Goal: Book appointment/travel/reservation

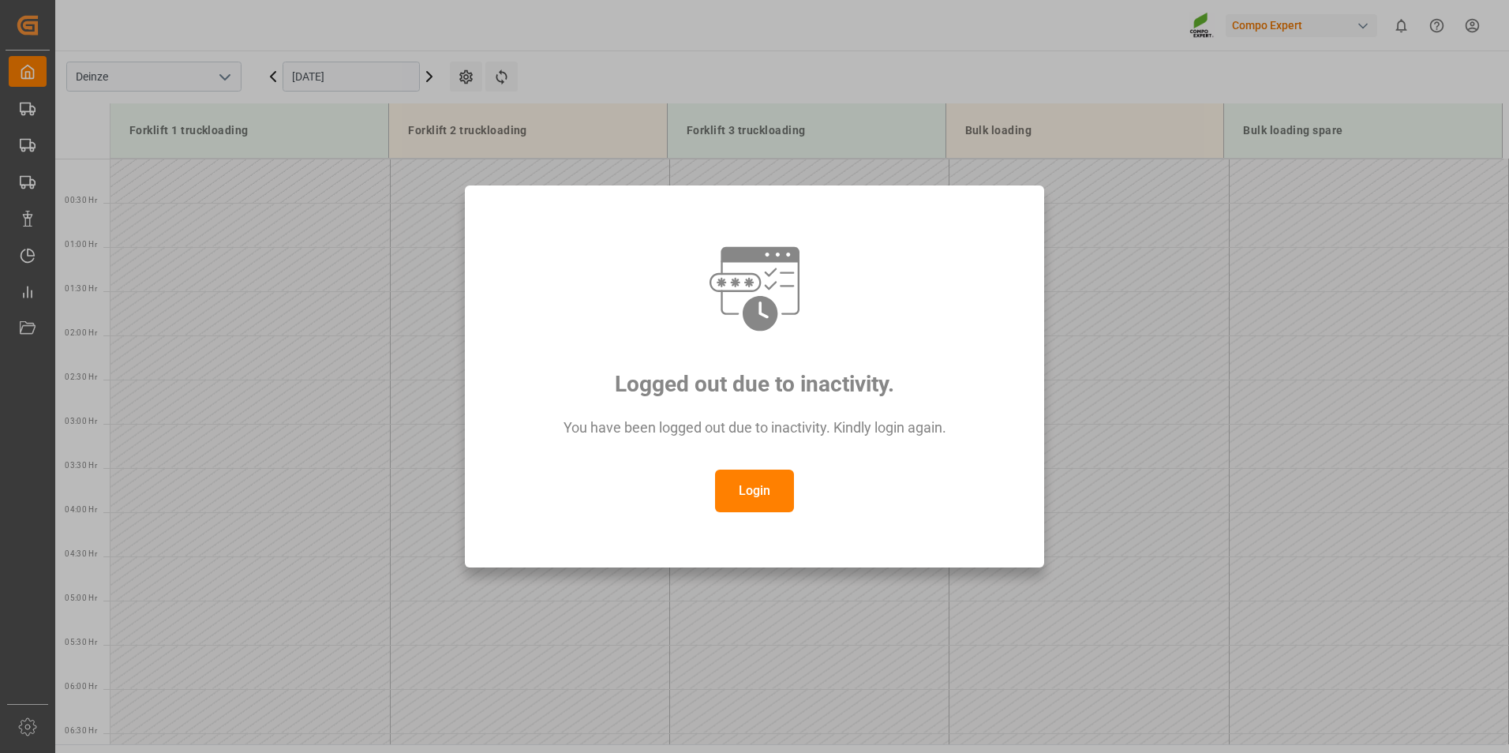
scroll to position [874, 0]
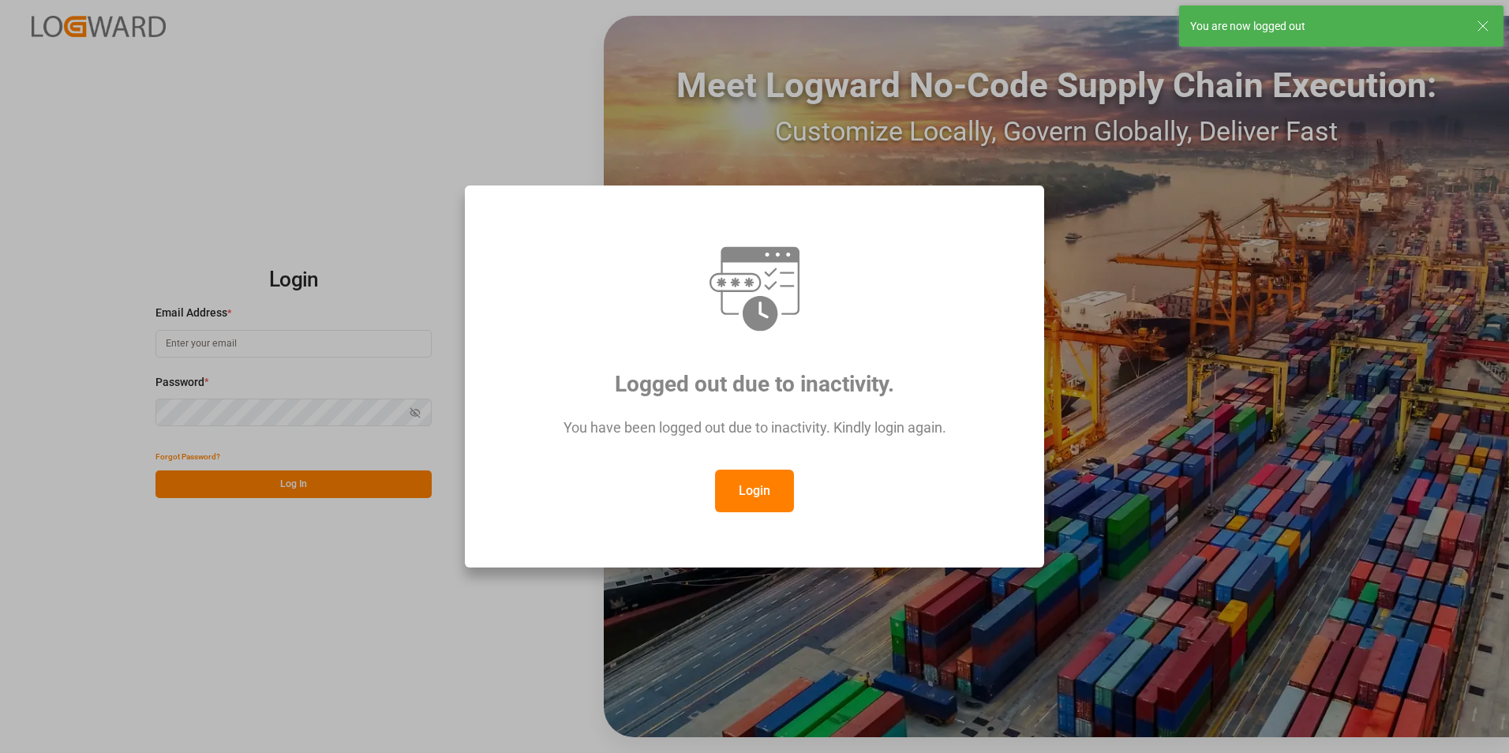
type input "[EMAIL_ADDRESS][DOMAIN_NAME]"
click at [748, 492] on button "Login" at bounding box center [754, 491] width 79 height 43
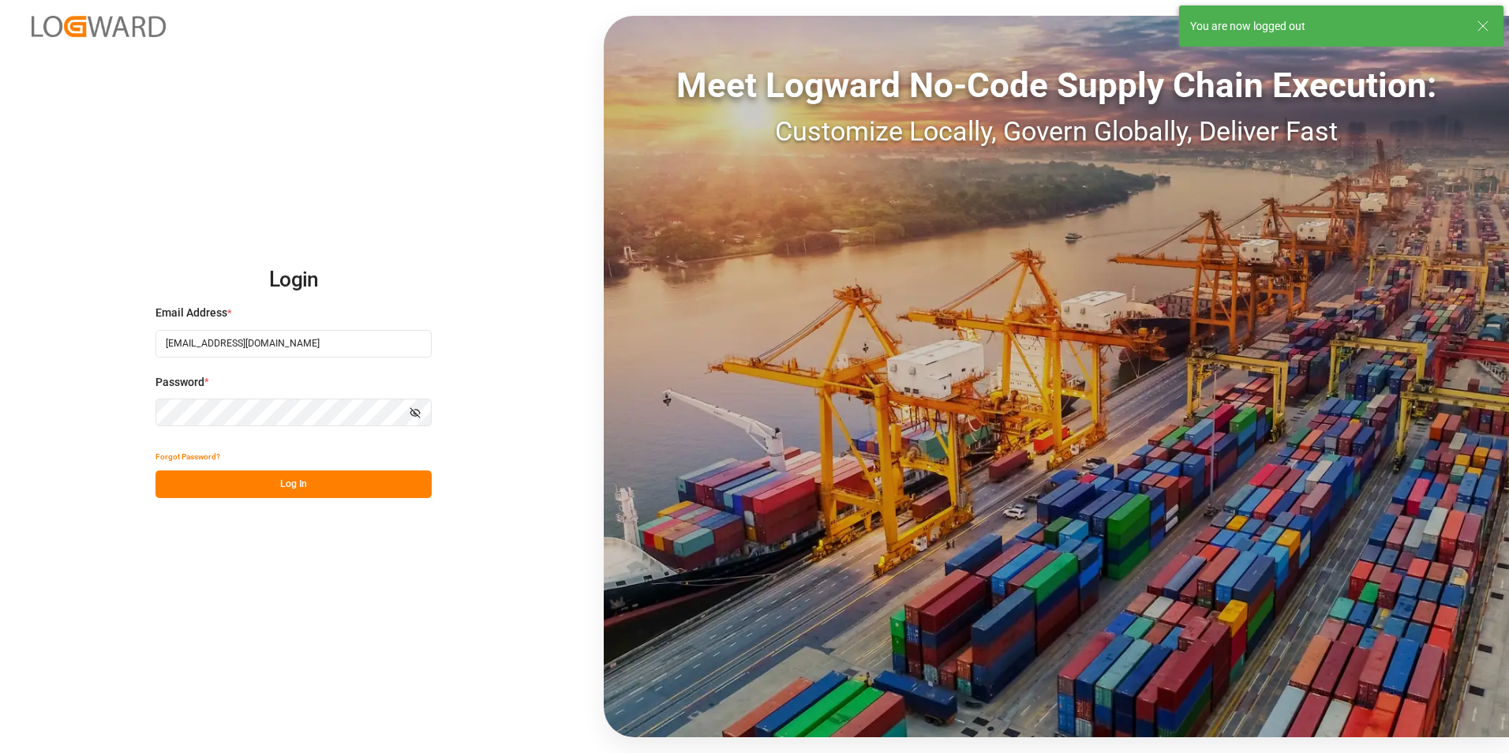
click at [288, 487] on button "Log In" at bounding box center [293, 484] width 276 height 28
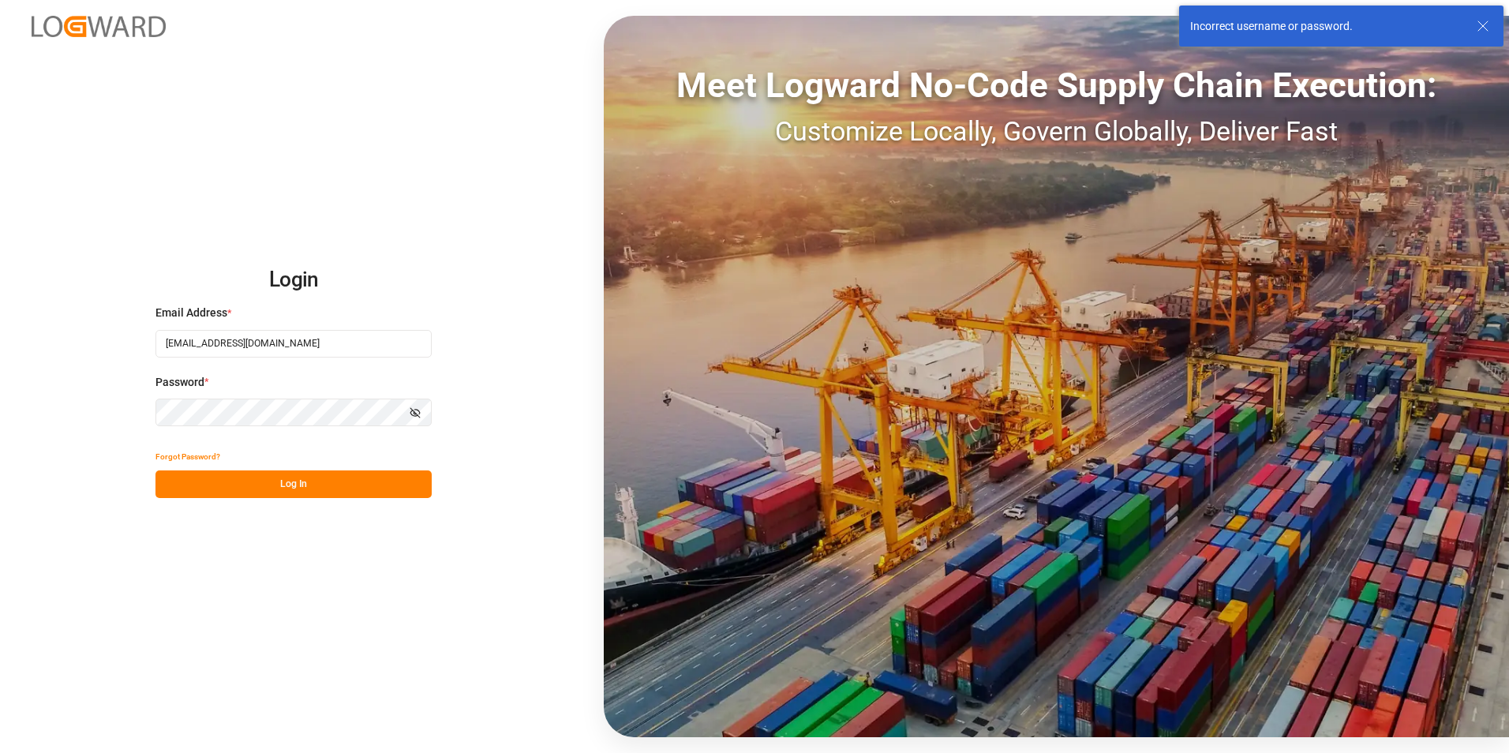
click at [71, 419] on div "Login Email Address * [EMAIL_ADDRESS][DOMAIN_NAME] Password * Show password For…" at bounding box center [754, 376] width 1509 height 753
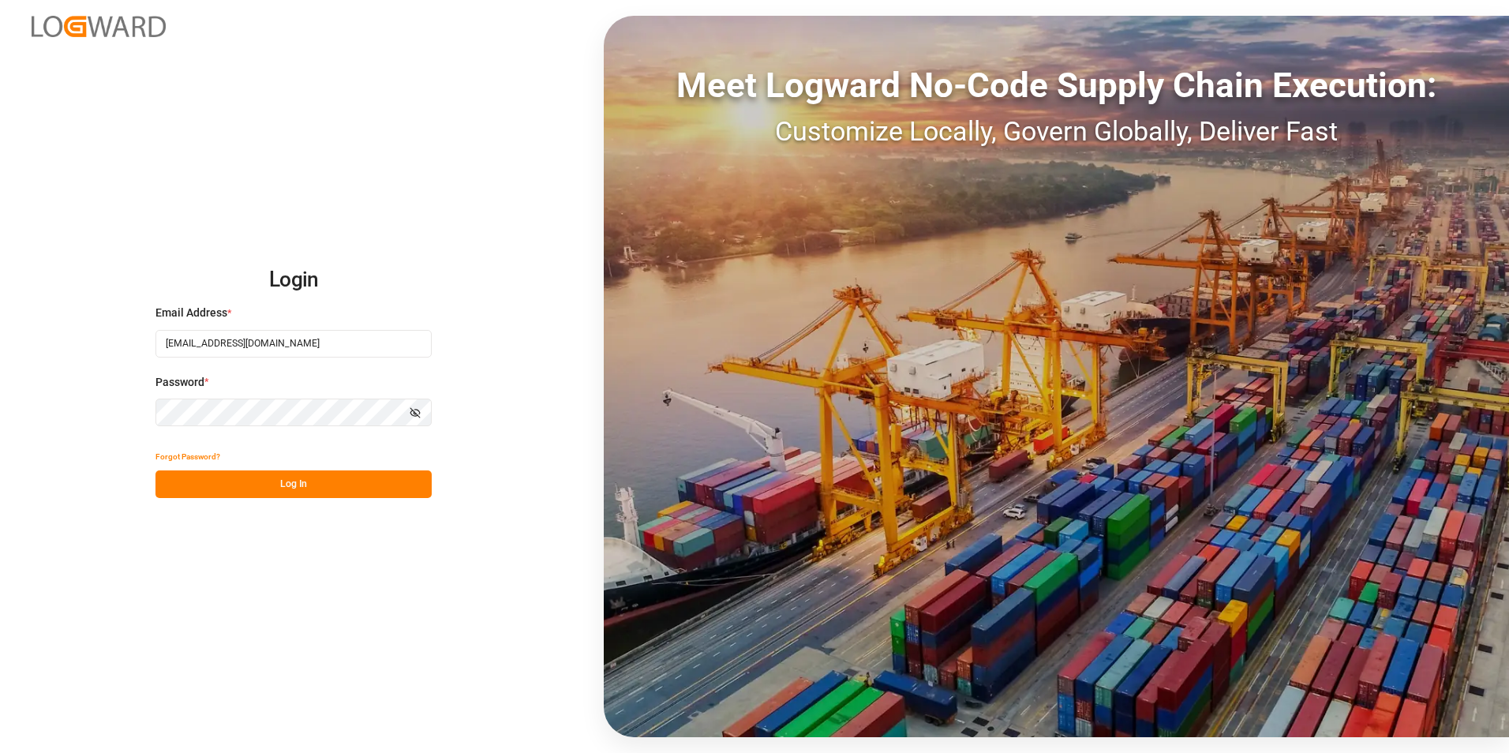
click at [175, 488] on button "Log In" at bounding box center [293, 484] width 276 height 28
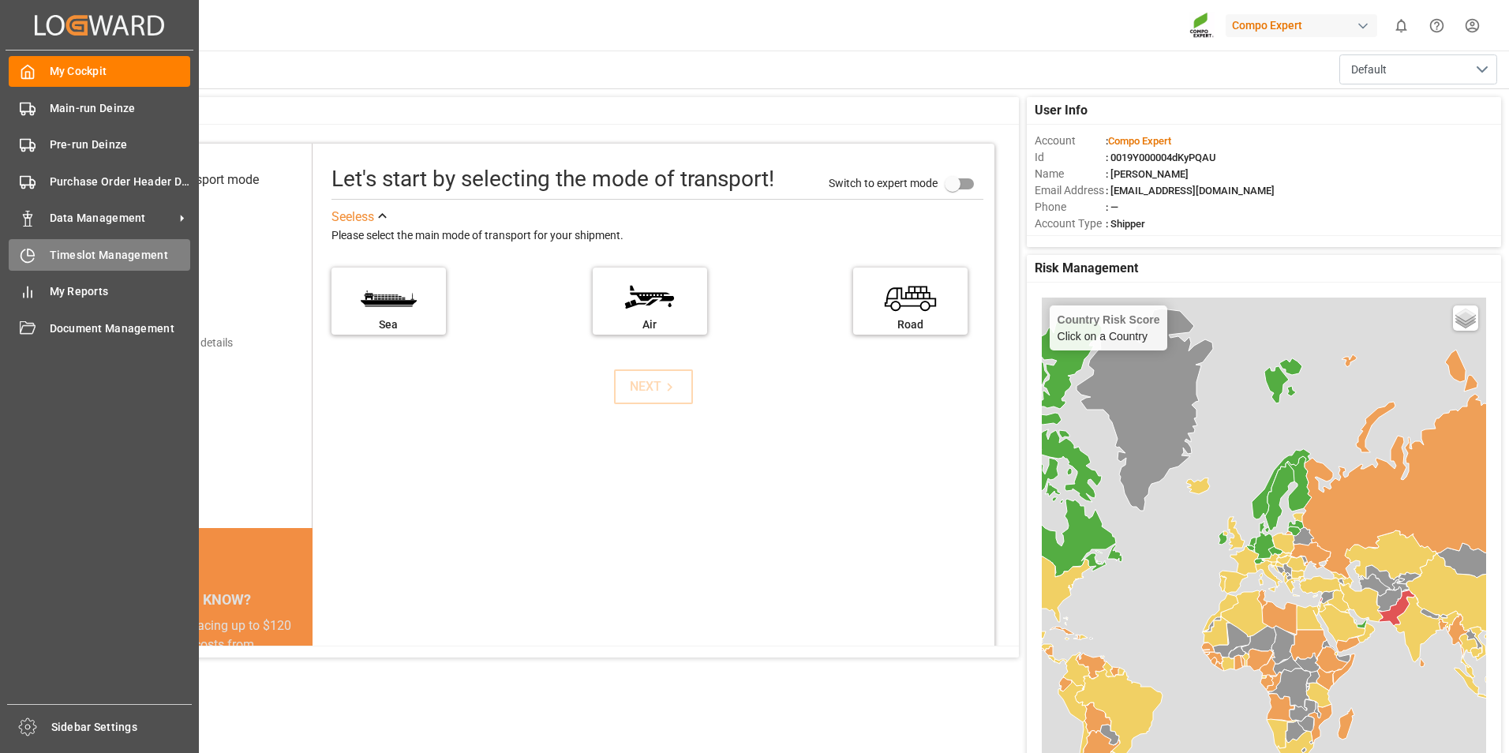
click at [26, 251] on icon at bounding box center [28, 256] width 16 height 16
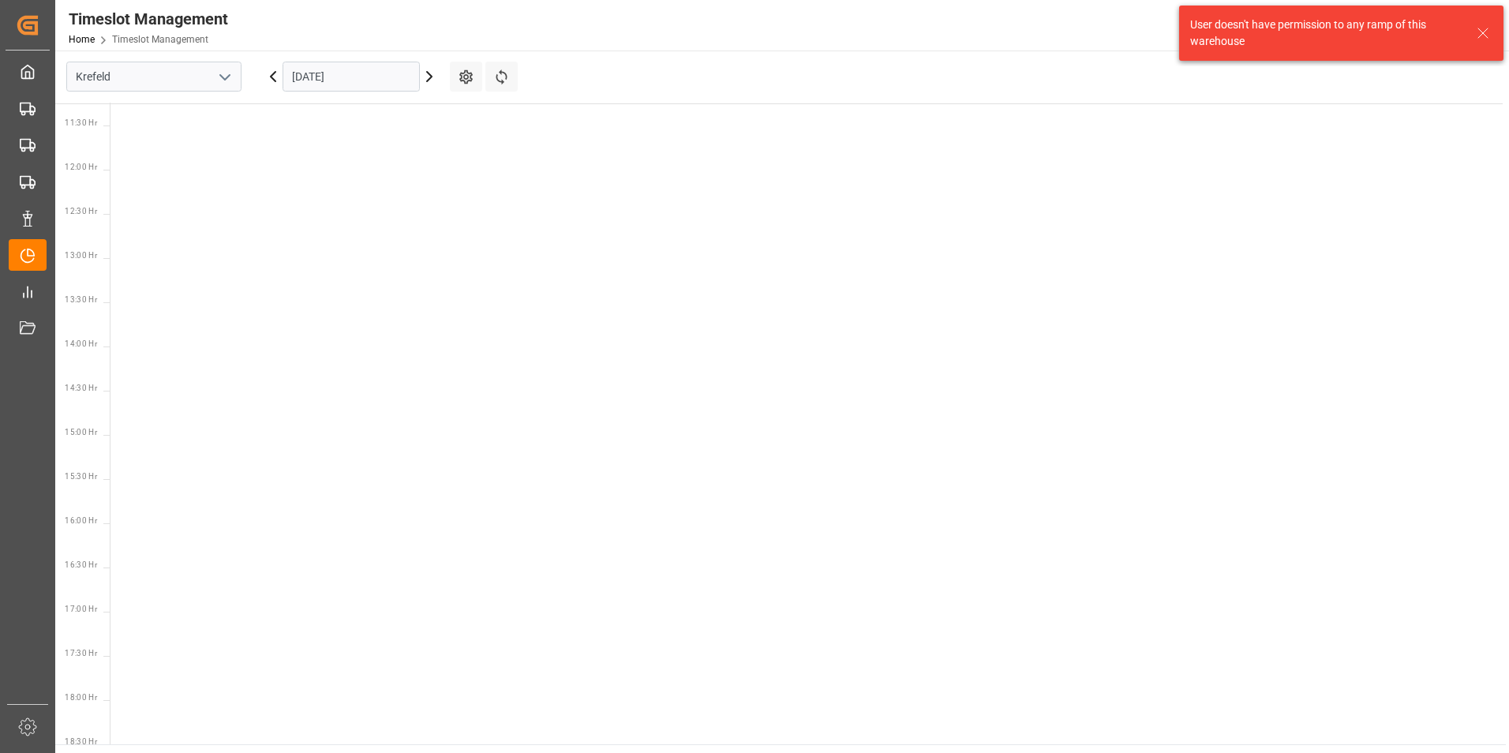
scroll to position [995, 0]
click at [220, 79] on icon "open menu" at bounding box center [224, 77] width 19 height 19
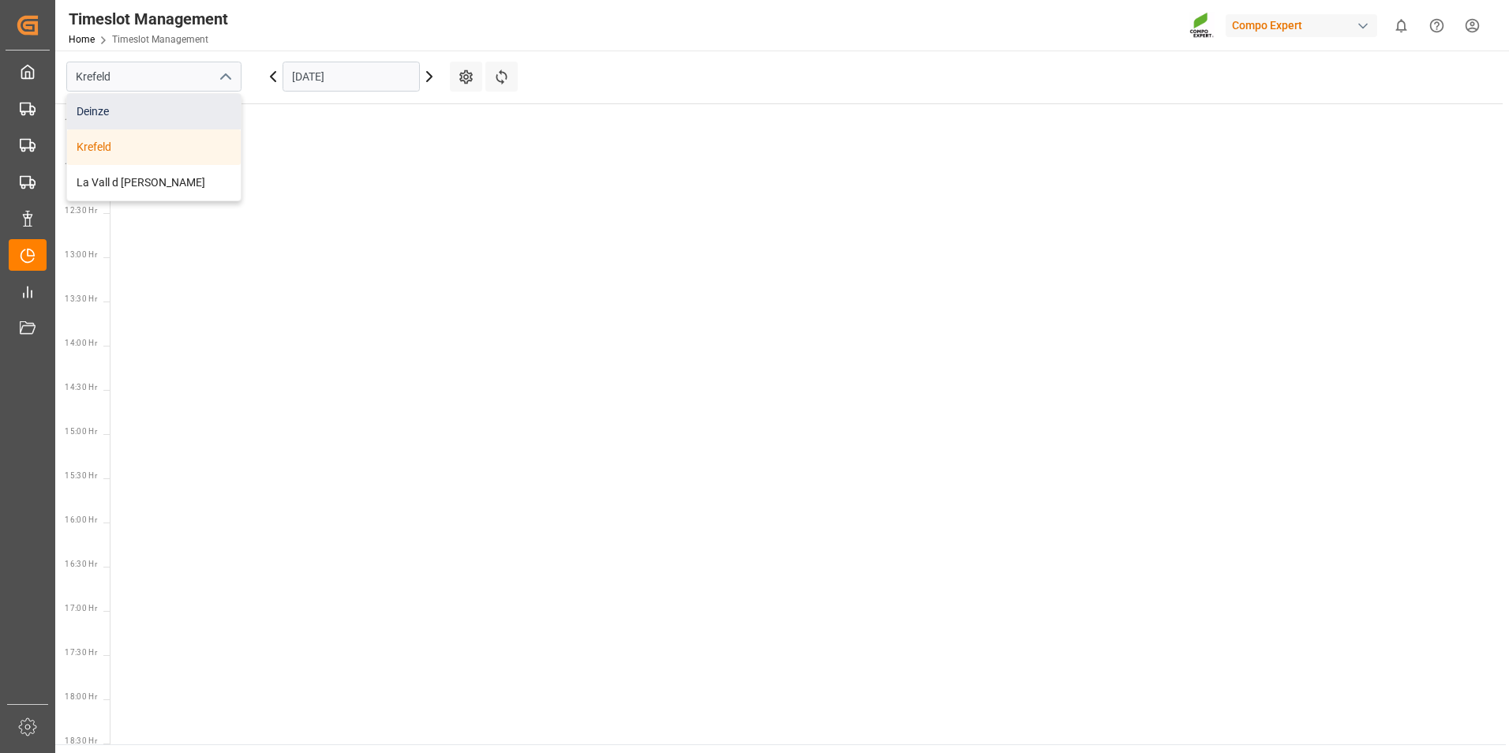
click at [93, 119] on div "Deinze" at bounding box center [154, 112] width 174 height 36
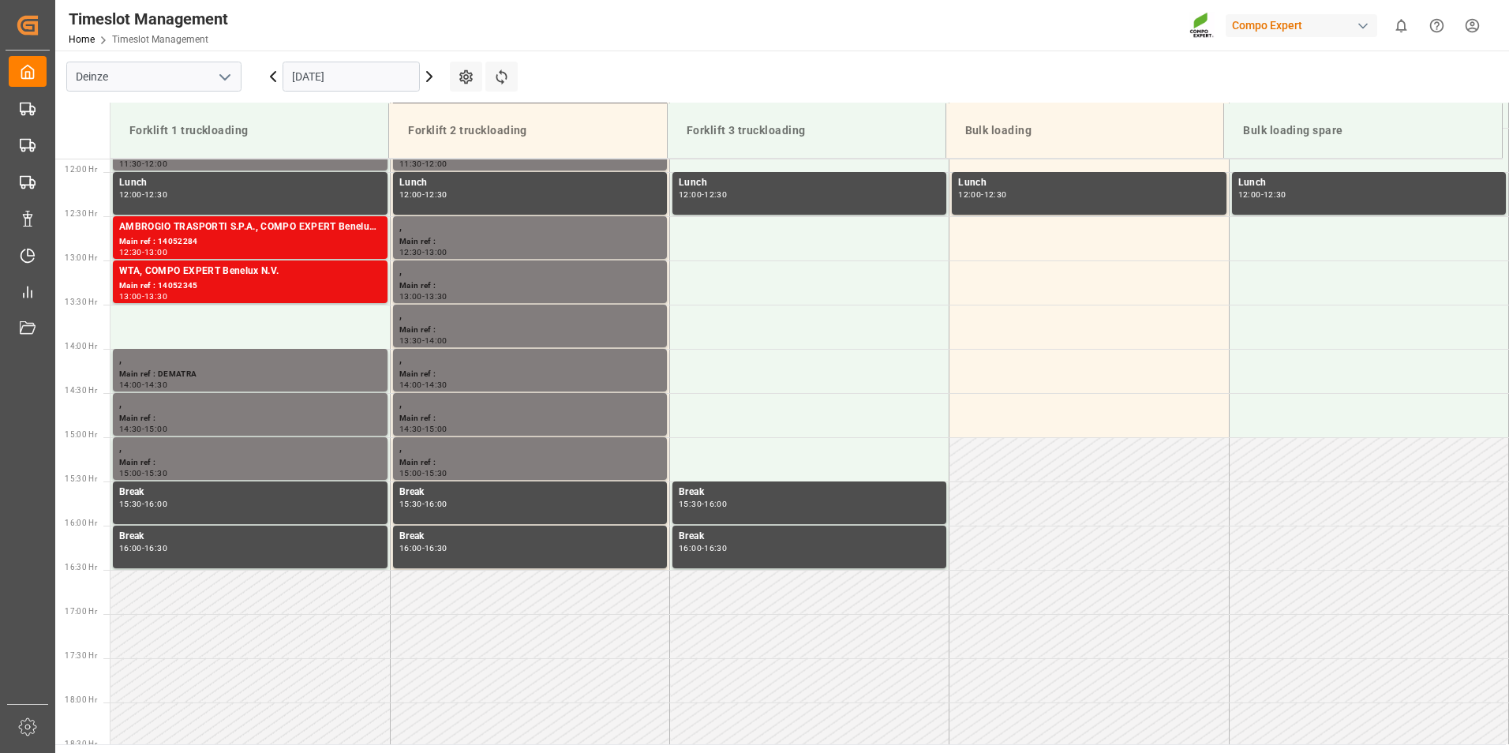
scroll to position [1050, 0]
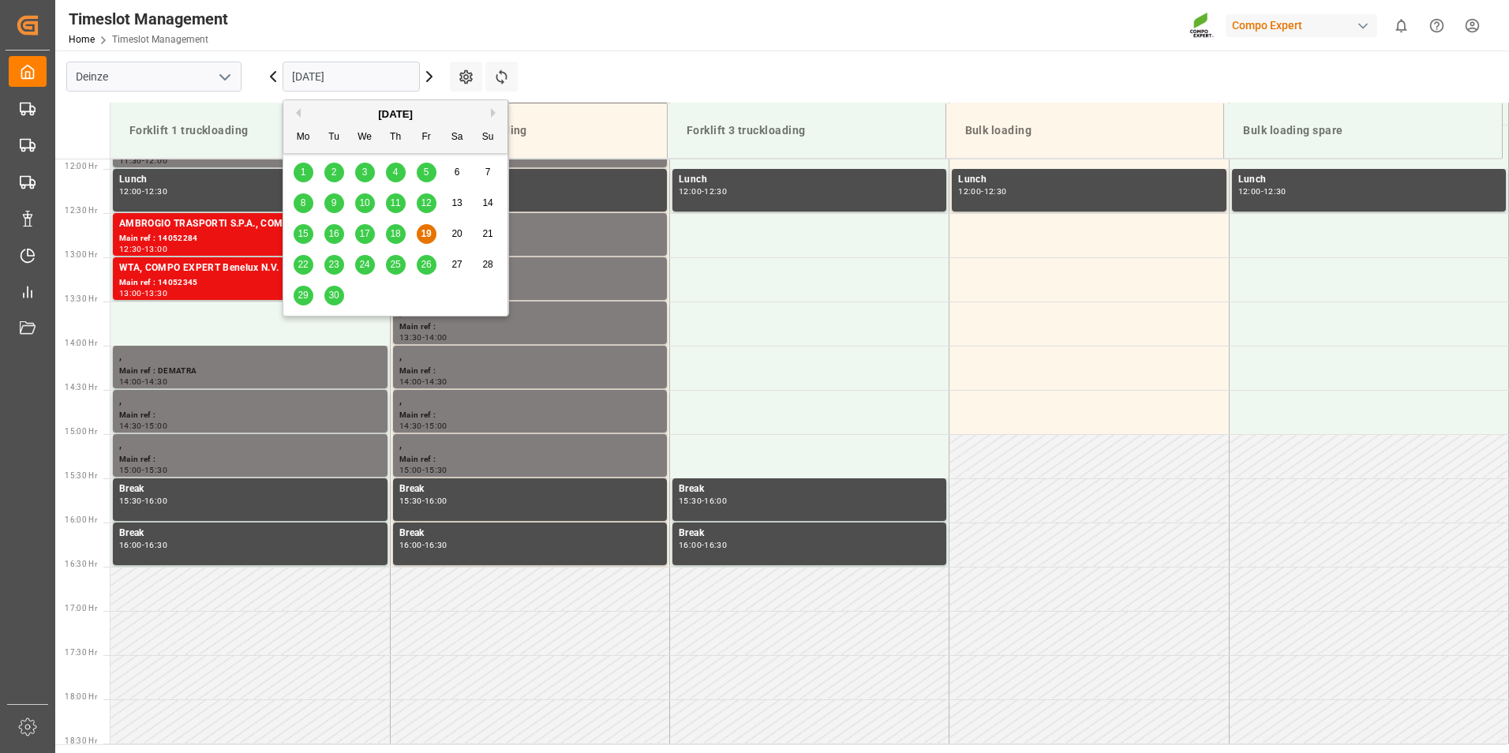
click at [365, 78] on input "[DATE]" at bounding box center [351, 77] width 137 height 30
click at [304, 266] on span "22" at bounding box center [303, 264] width 10 height 11
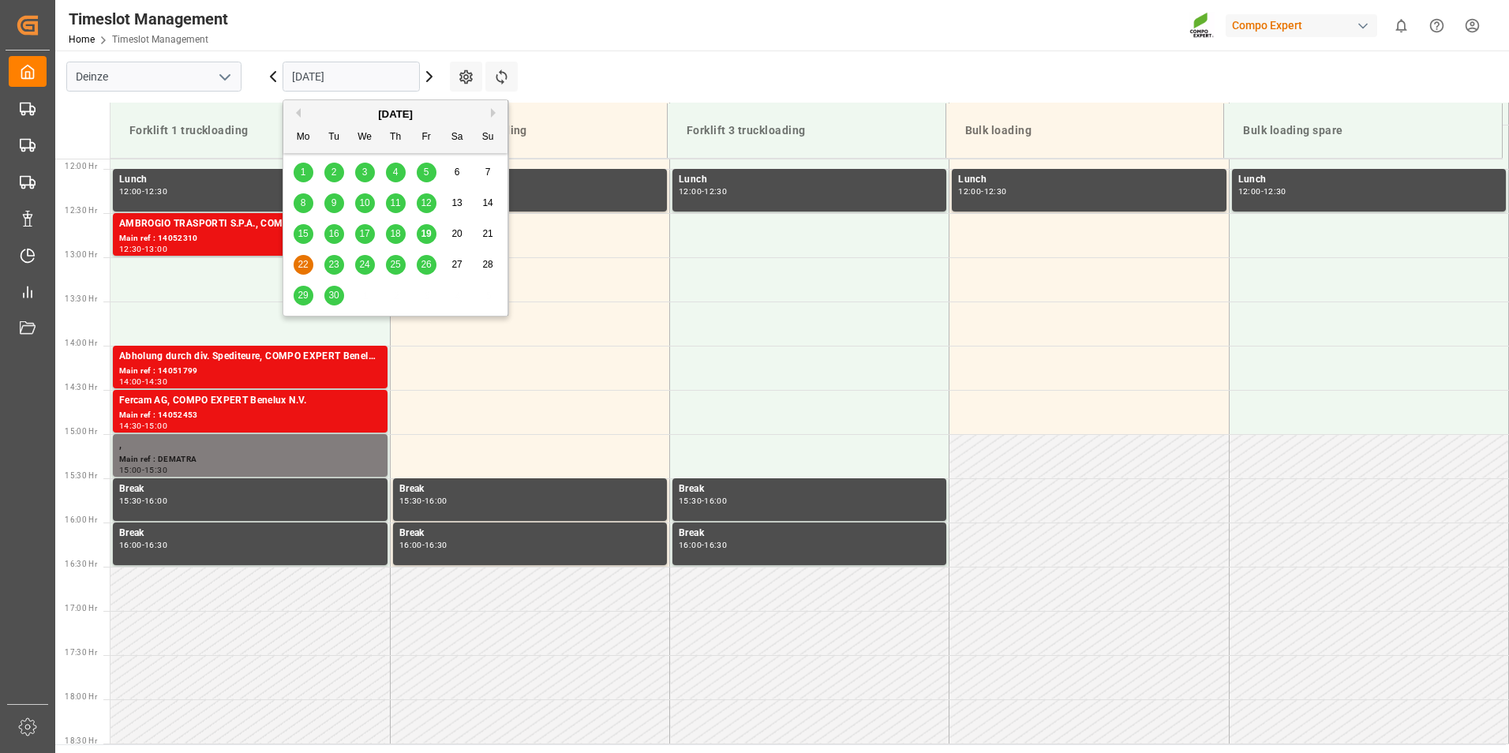
click at [368, 83] on input "[DATE]" at bounding box center [351, 77] width 137 height 30
click at [332, 265] on span "23" at bounding box center [333, 264] width 10 height 11
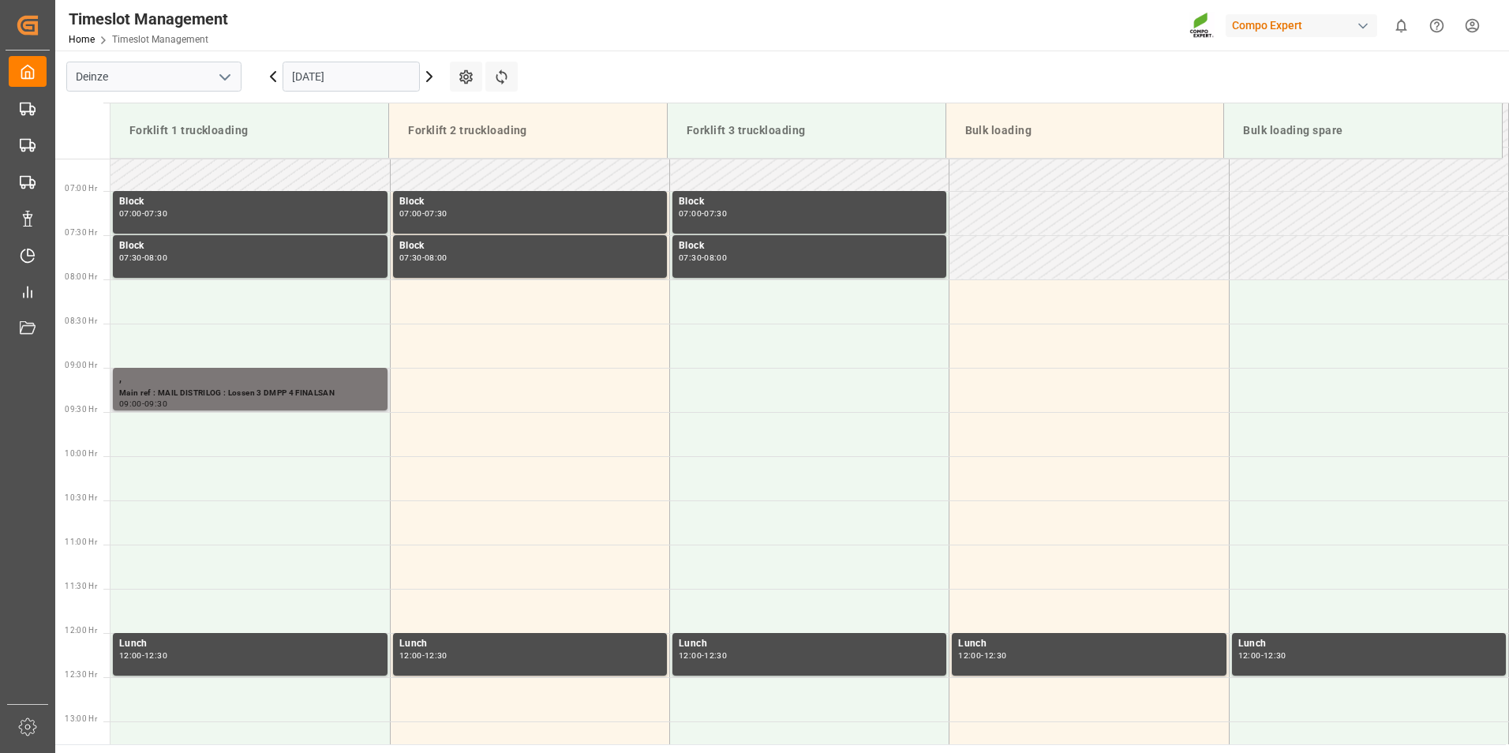
scroll to position [665, 0]
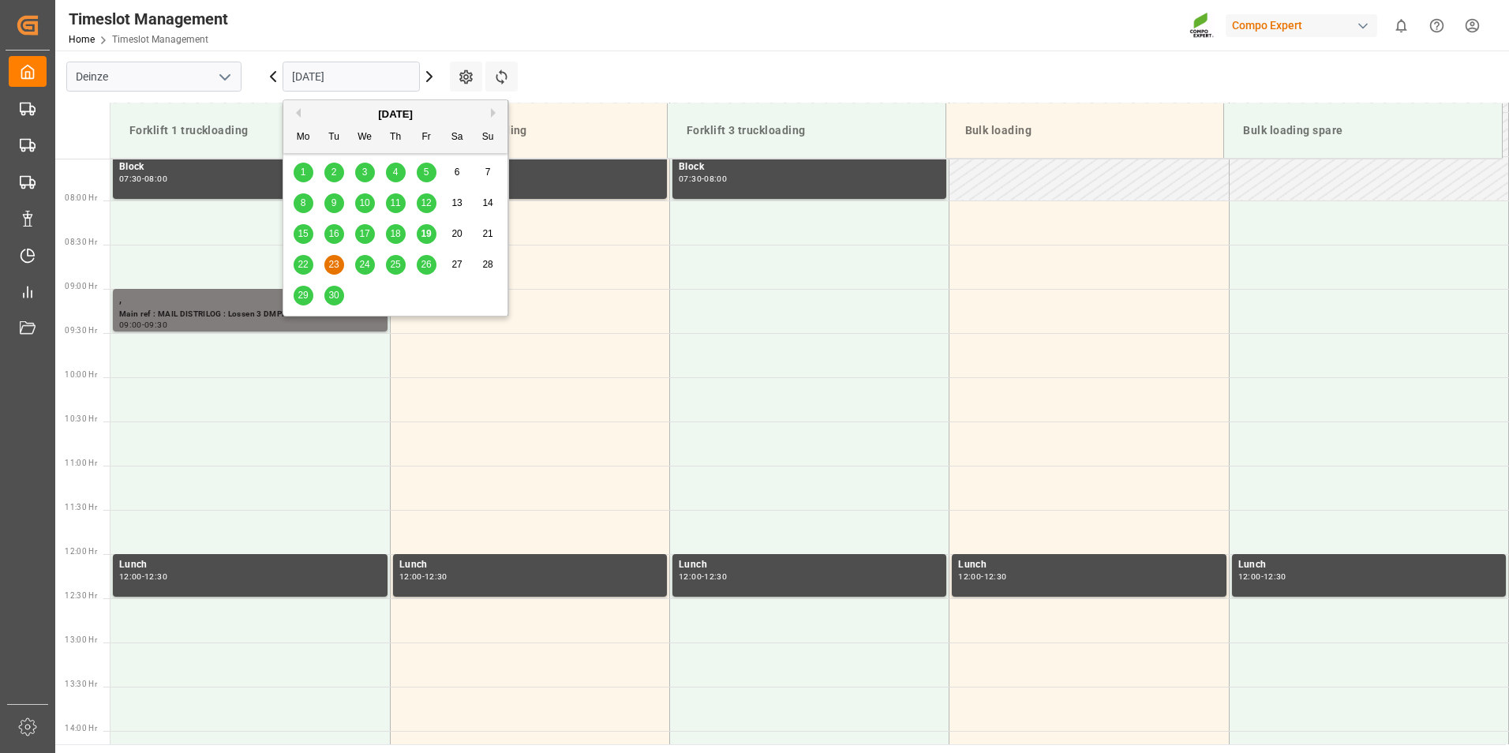
click at [378, 73] on input "[DATE]" at bounding box center [351, 77] width 137 height 30
click at [303, 269] on span "22" at bounding box center [303, 264] width 10 height 11
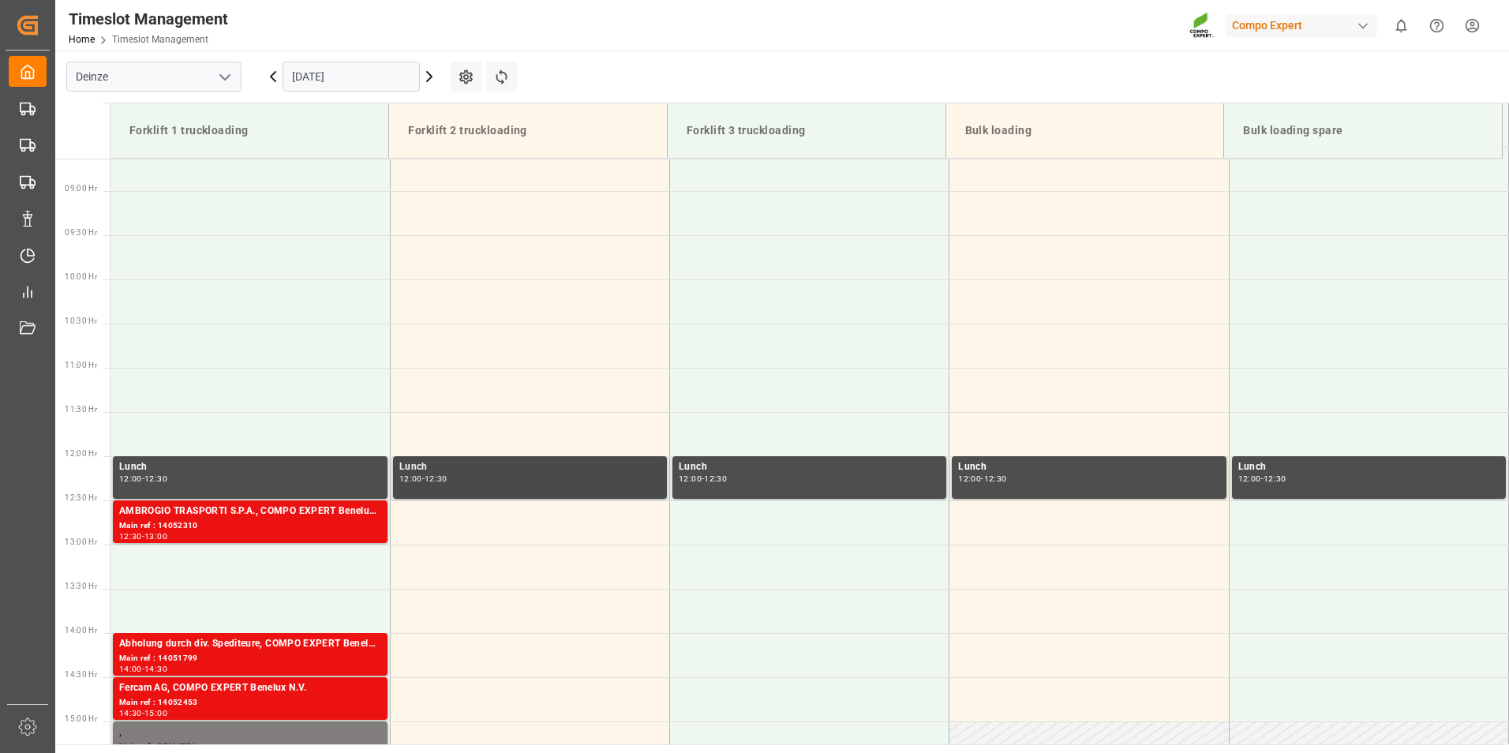
scroll to position [833, 0]
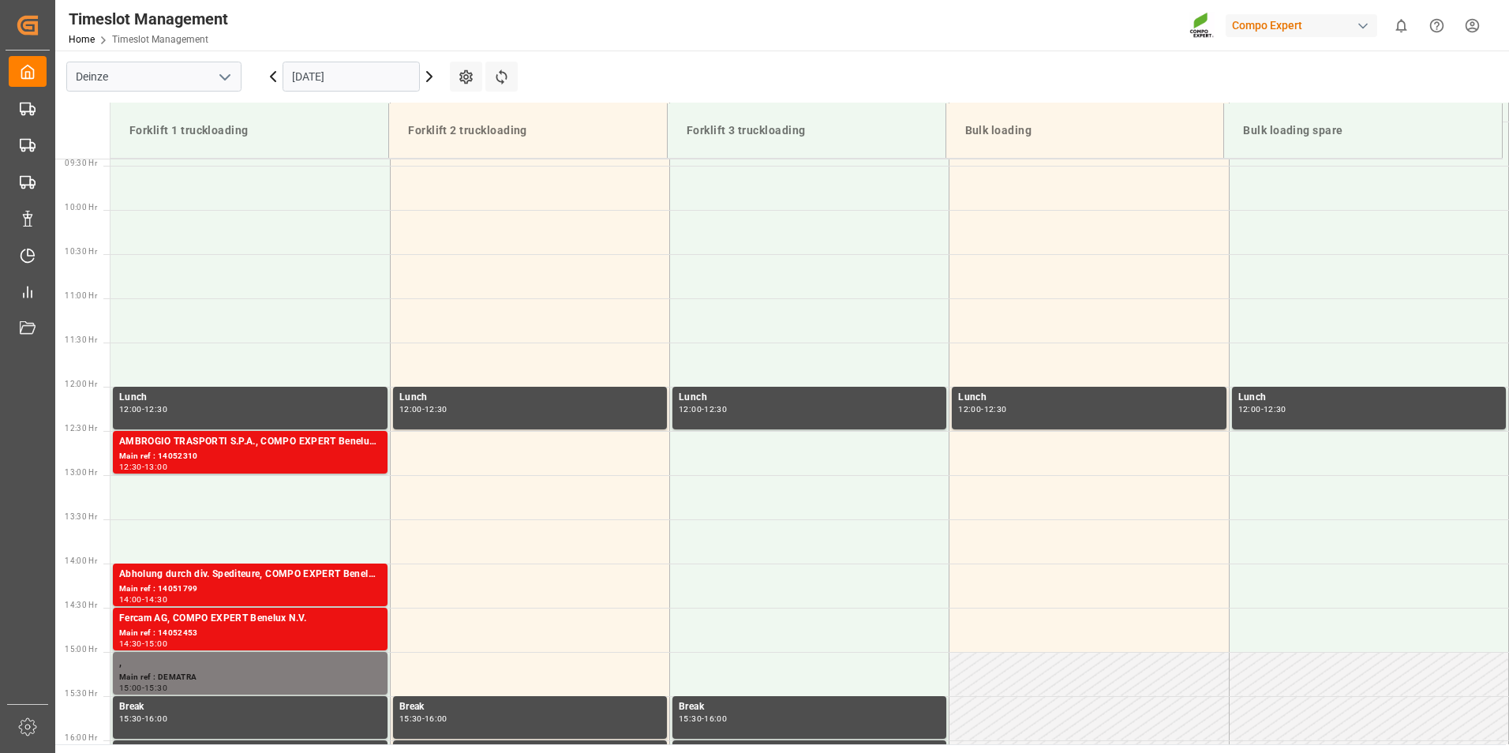
click at [385, 77] on input "[DATE]" at bounding box center [351, 77] width 137 height 30
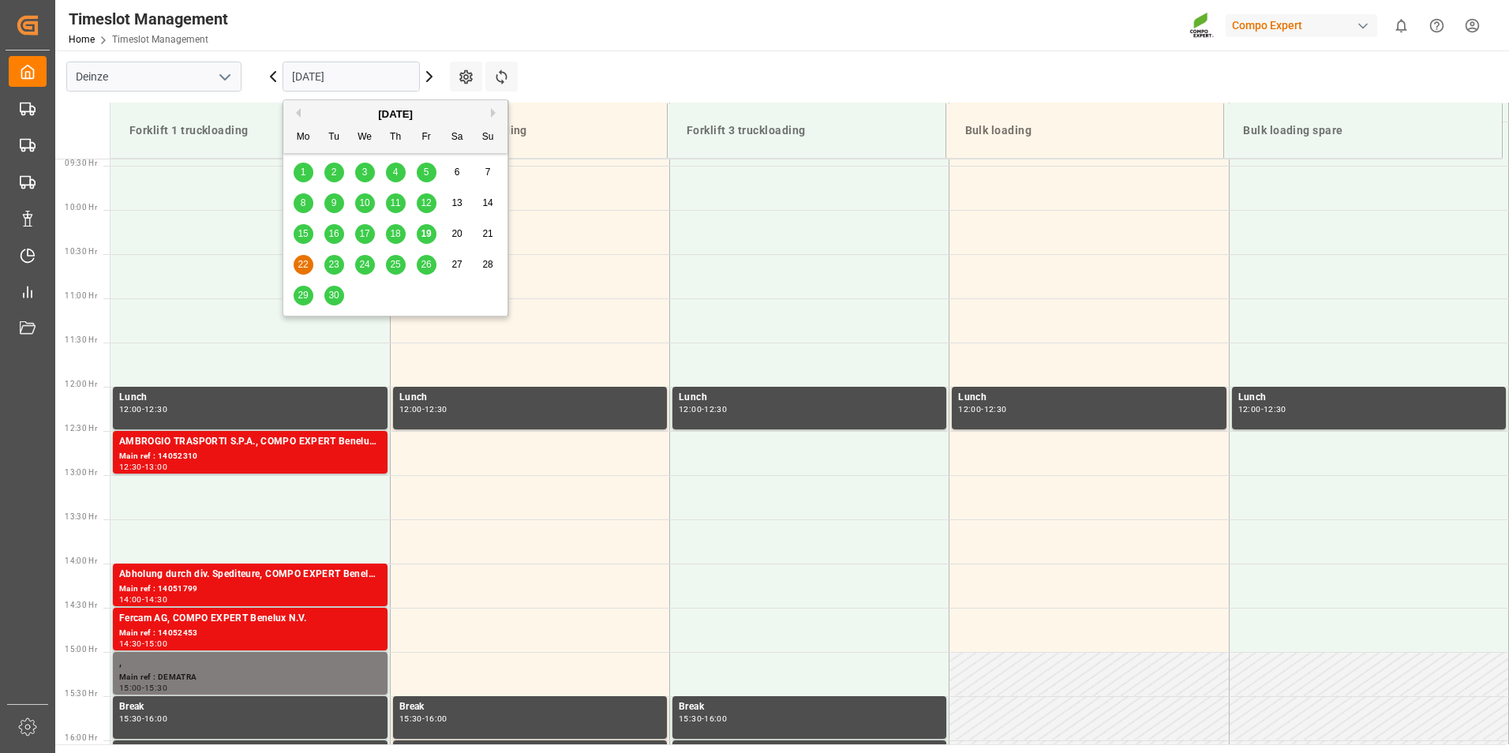
click at [334, 263] on span "23" at bounding box center [333, 264] width 10 height 11
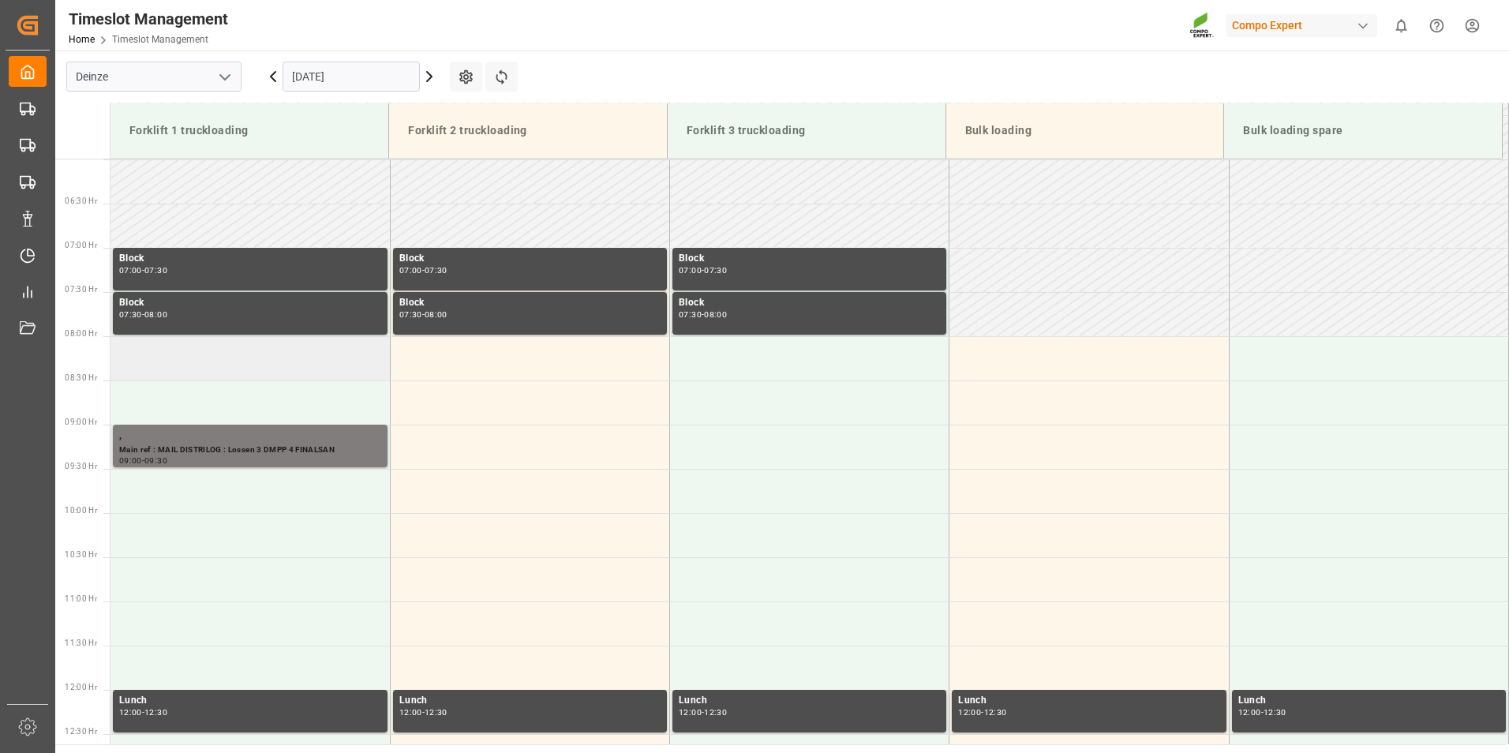
scroll to position [438, 0]
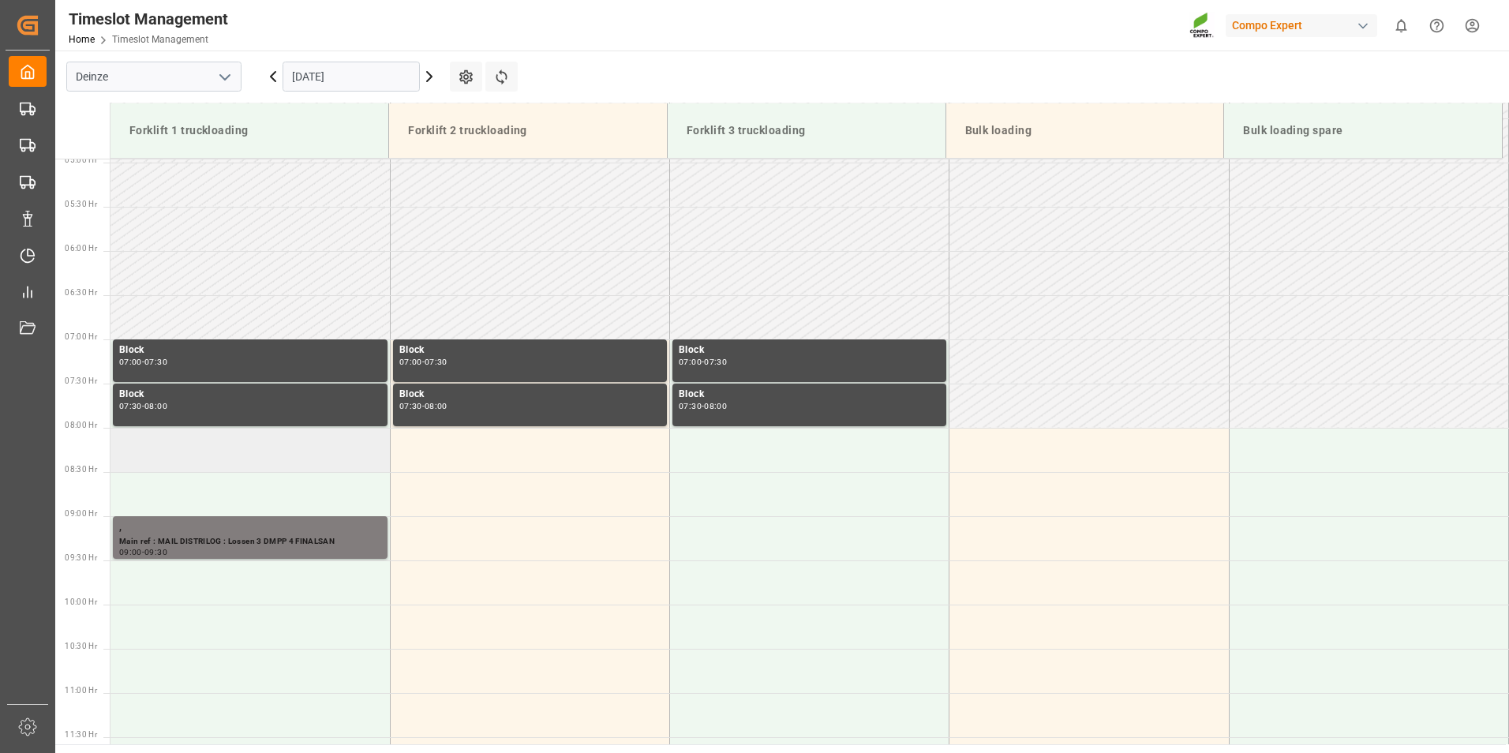
click at [168, 455] on td at bounding box center [249, 450] width 279 height 44
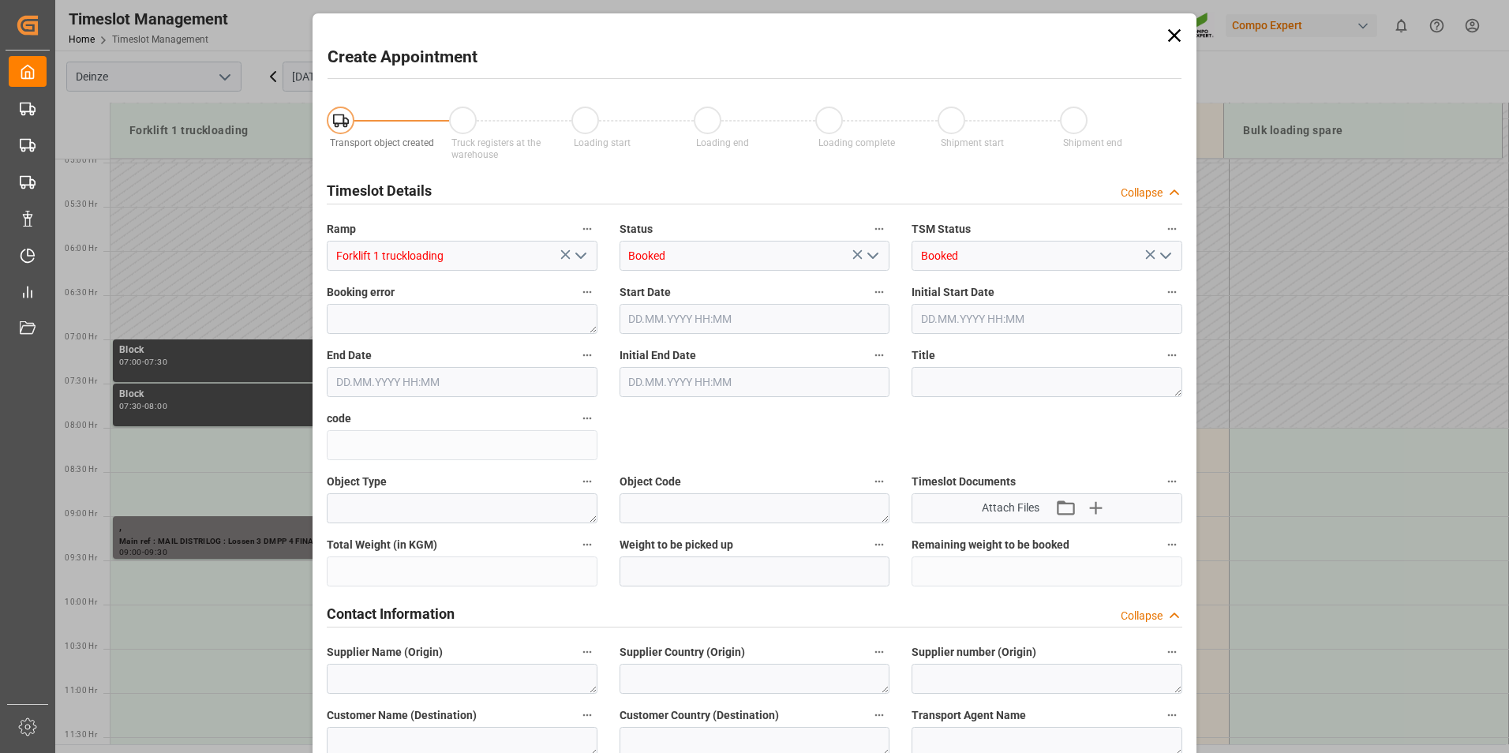
type input "[DATE] 08:00"
type input "[DATE] 08:30"
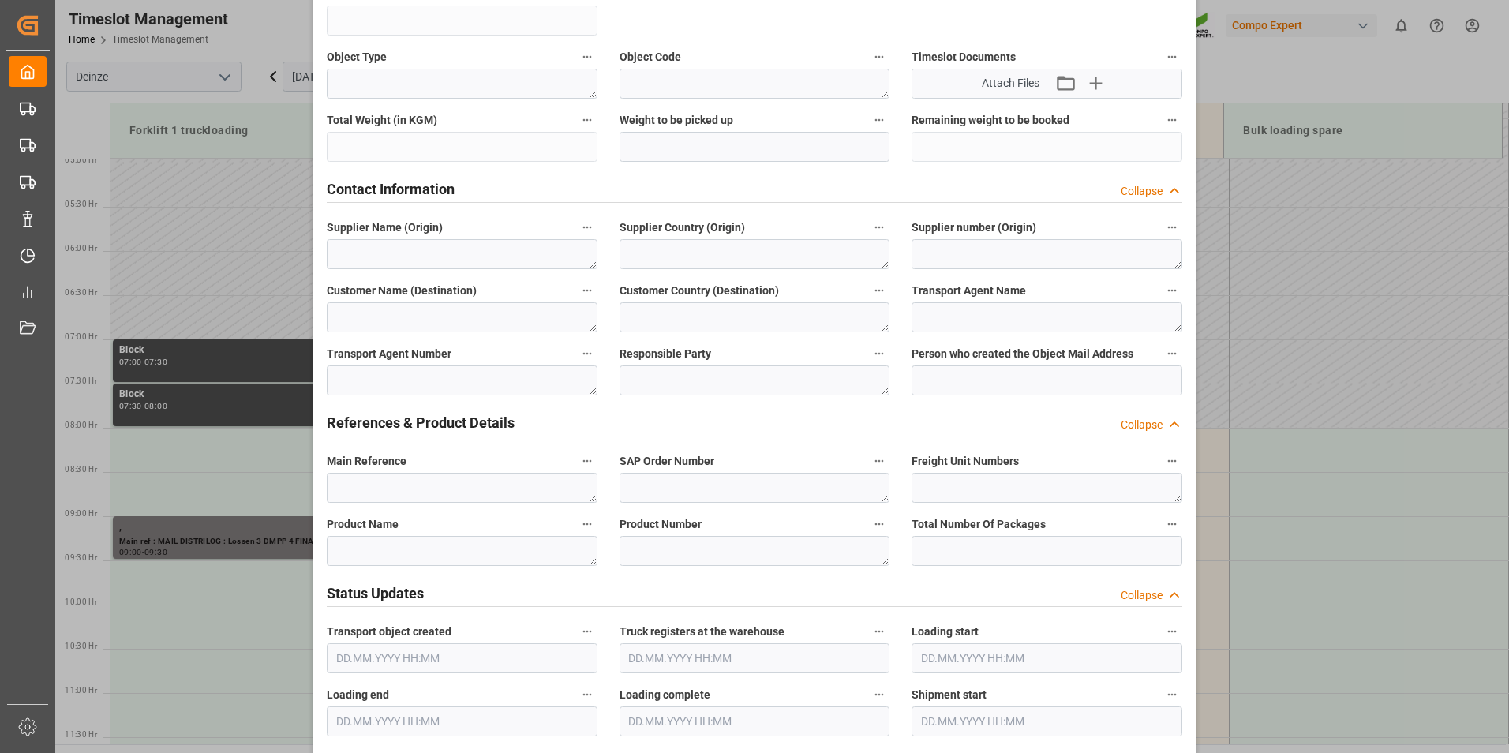
scroll to position [552, 0]
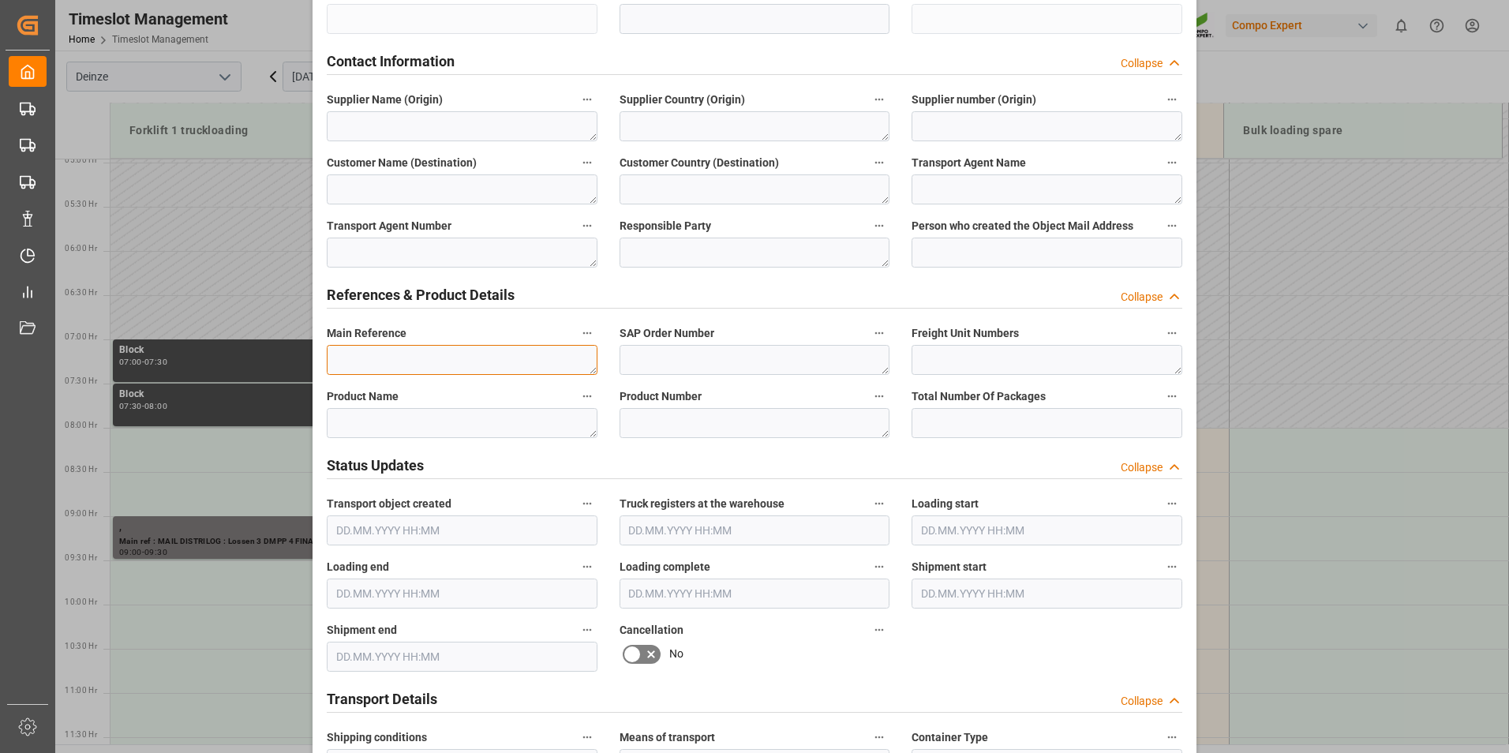
click at [359, 364] on textarea at bounding box center [462, 360] width 271 height 30
type textarea "m"
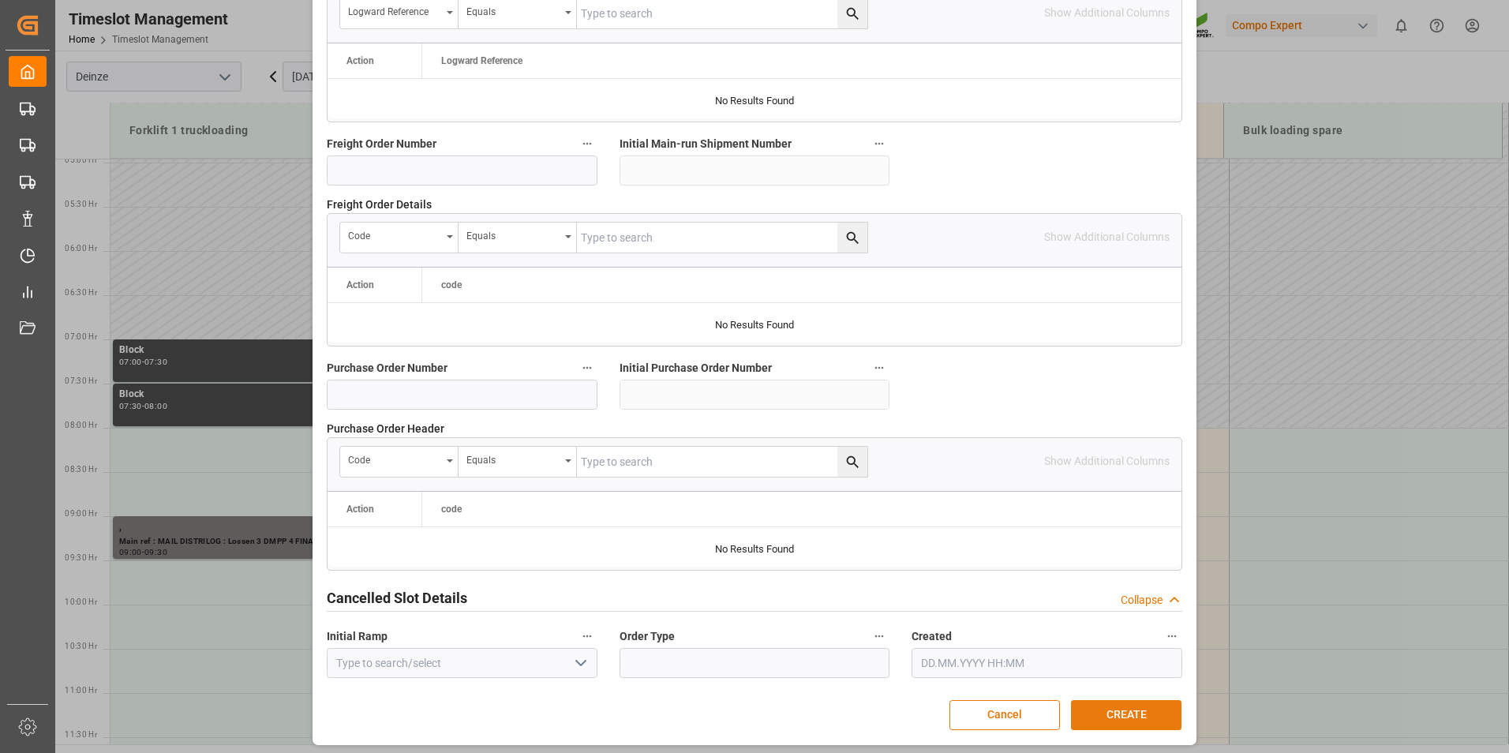
scroll to position [1437, 0]
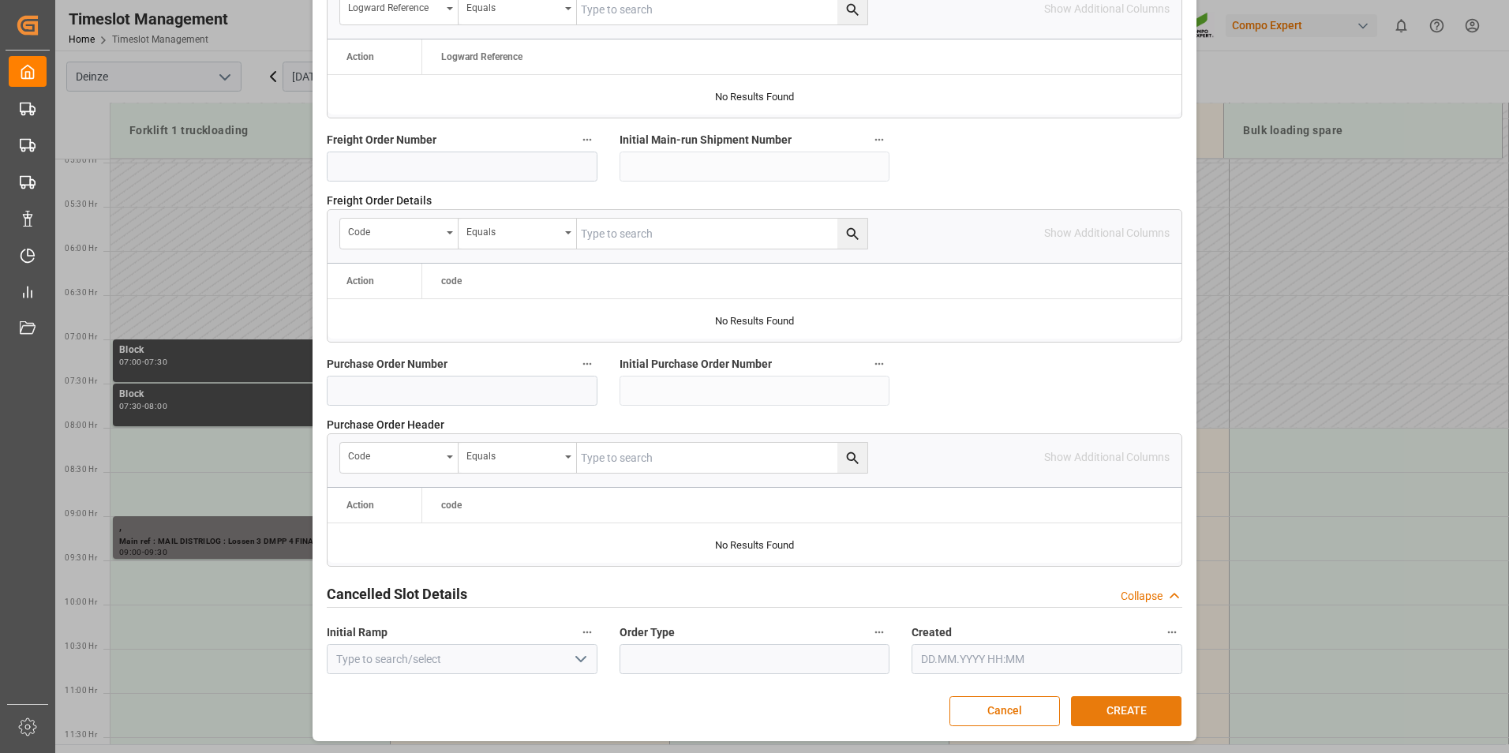
type textarea "MAIL KAMPHUIS : Lossen Paletten Voshaar"
click at [1133, 711] on button "CREATE" at bounding box center [1126, 711] width 110 height 30
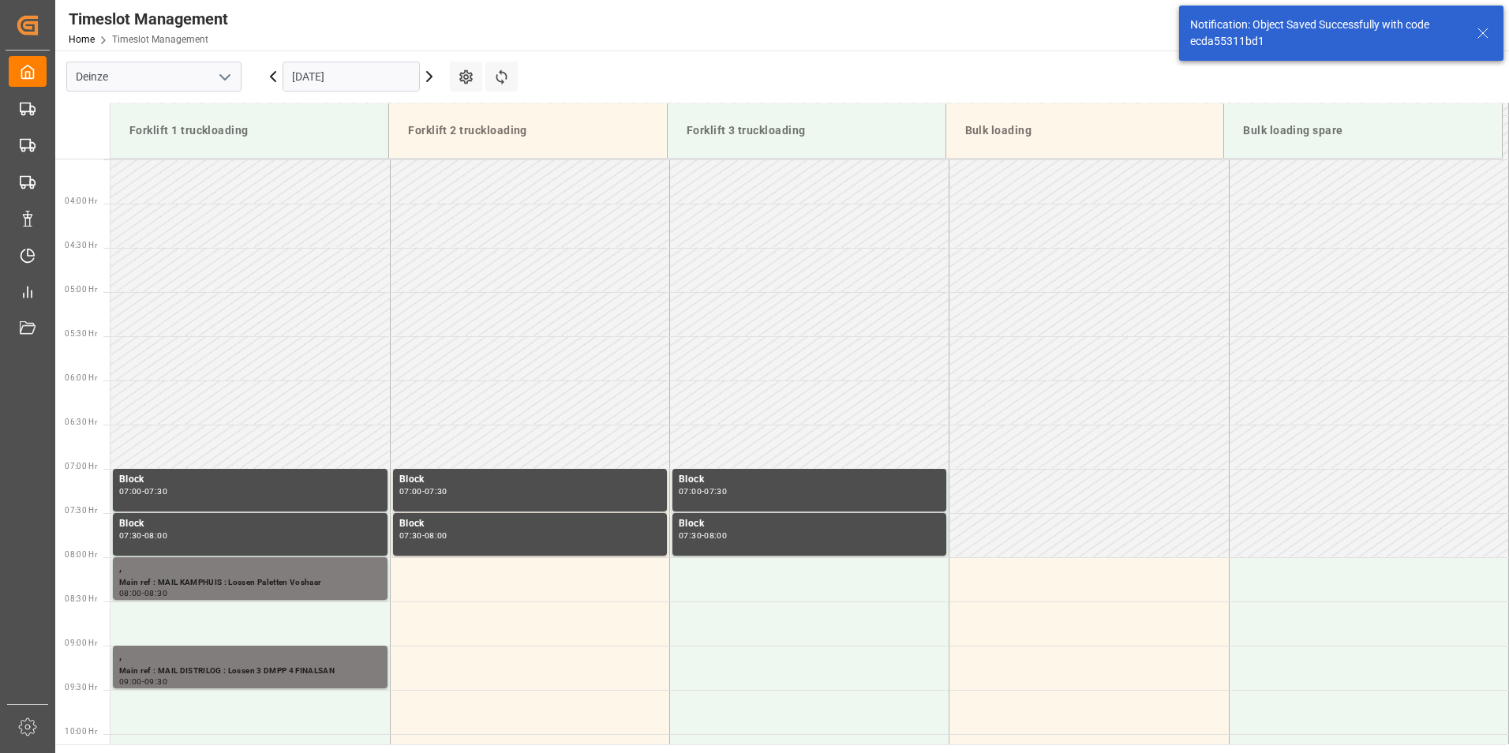
scroll to position [608, 0]
